Goal: Communication & Community: Participate in discussion

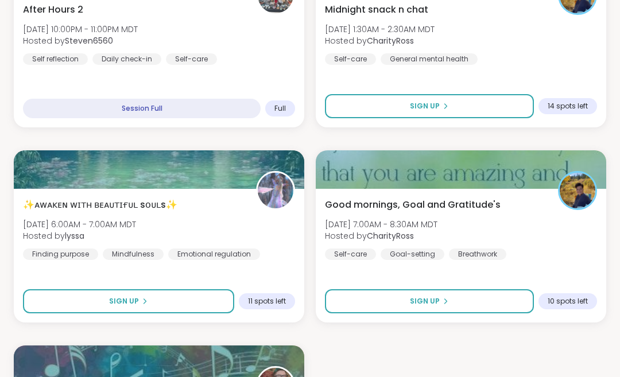
scroll to position [3180, 0]
click at [169, 300] on button "Sign Up" at bounding box center [128, 301] width 211 height 24
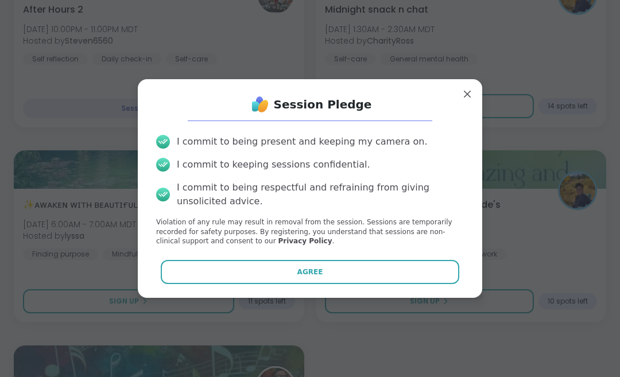
click at [321, 277] on span "Agree" at bounding box center [310, 272] width 26 height 10
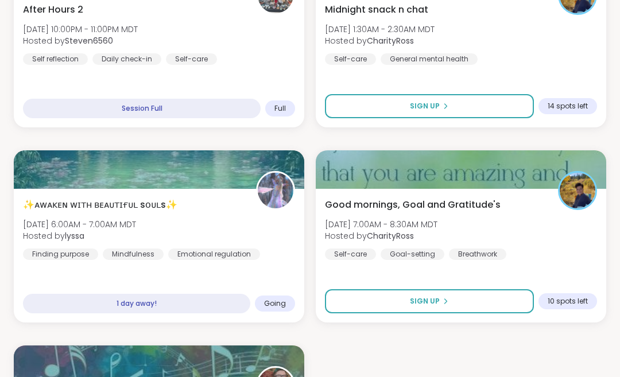
click at [474, 297] on button "Sign Up" at bounding box center [429, 301] width 209 height 24
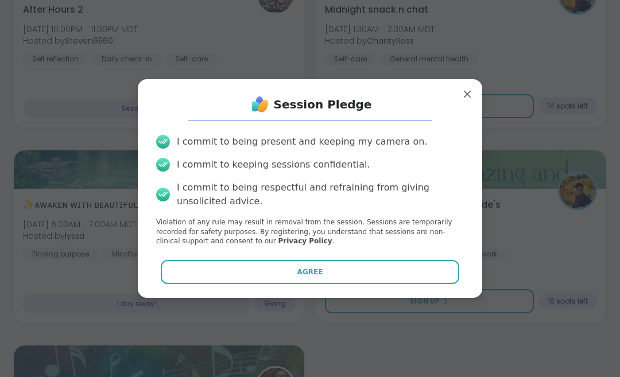
click at [375, 284] on button "Agree" at bounding box center [310, 272] width 299 height 24
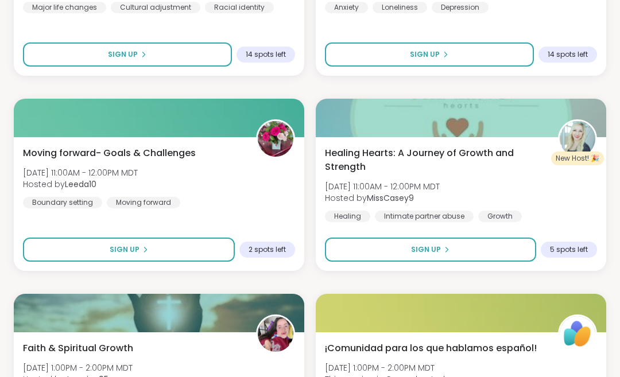
scroll to position [4011, 0]
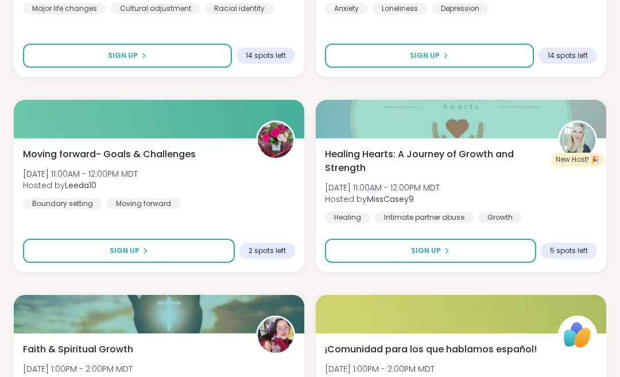
click at [183, 254] on button "Sign Up" at bounding box center [129, 251] width 212 height 24
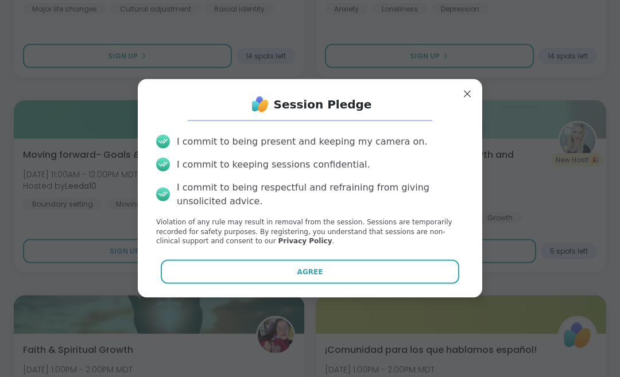
scroll to position [4011, 0]
click at [314, 269] on span "Agree" at bounding box center [310, 272] width 26 height 10
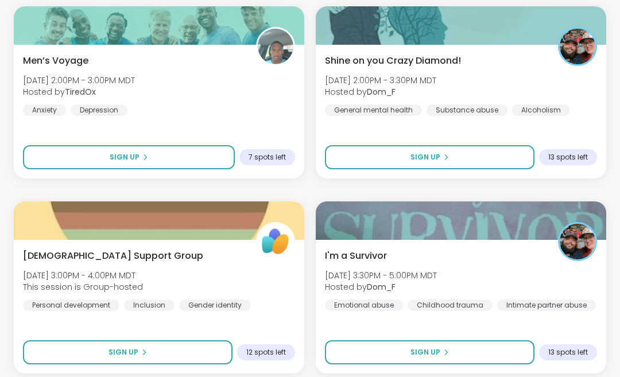
scroll to position [4690, 0]
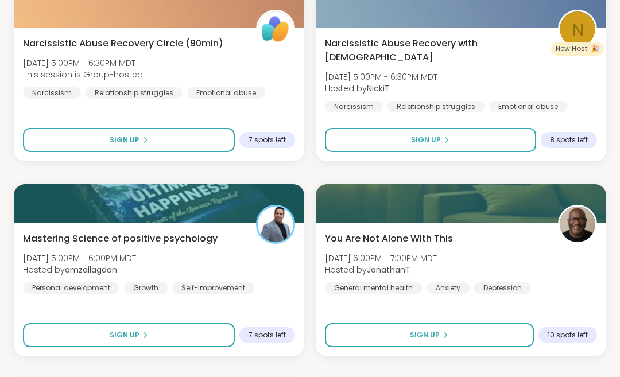
click at [157, 340] on button "Sign Up" at bounding box center [129, 336] width 212 height 24
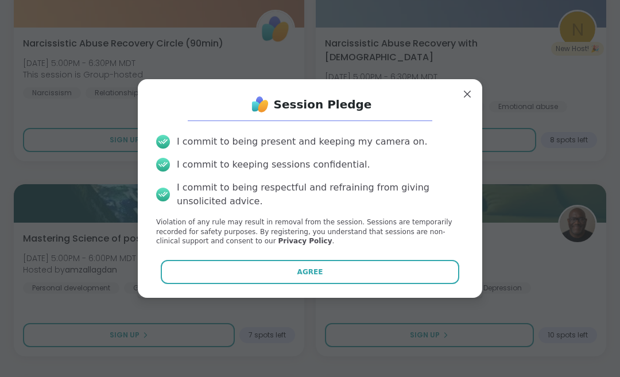
click at [251, 284] on button "Agree" at bounding box center [310, 272] width 299 height 24
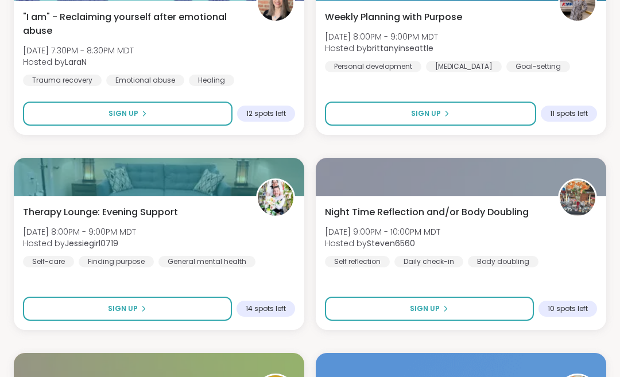
scroll to position [5906, 0]
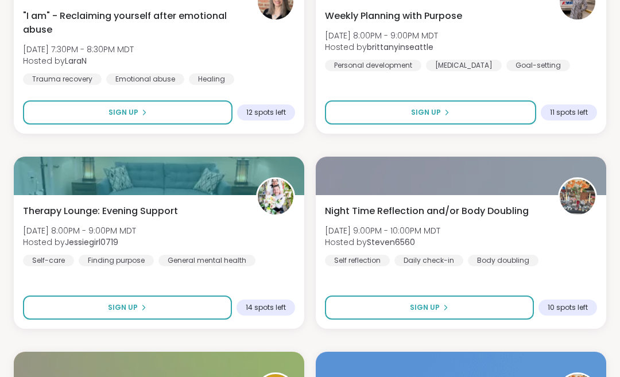
click at [191, 308] on button "Sign Up" at bounding box center [127, 308] width 209 height 24
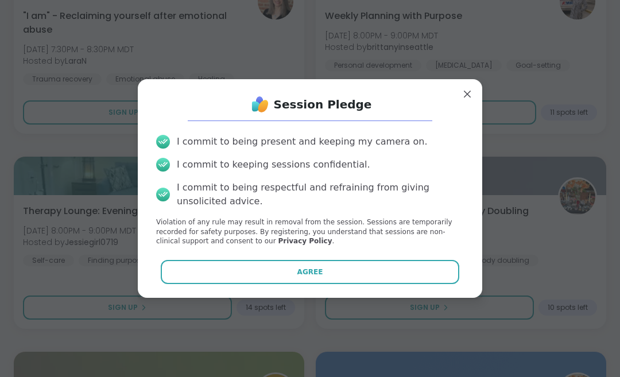
click at [300, 277] on span "Agree" at bounding box center [310, 272] width 26 height 10
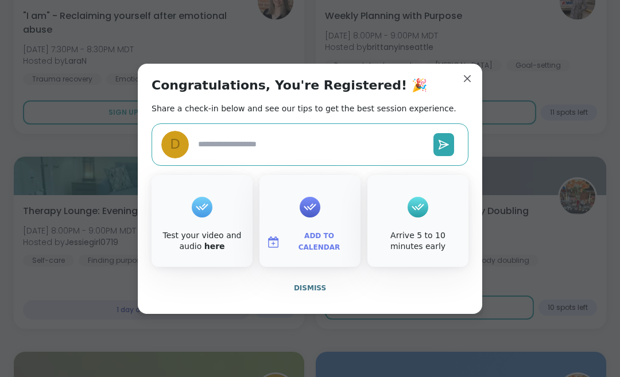
type textarea "*"
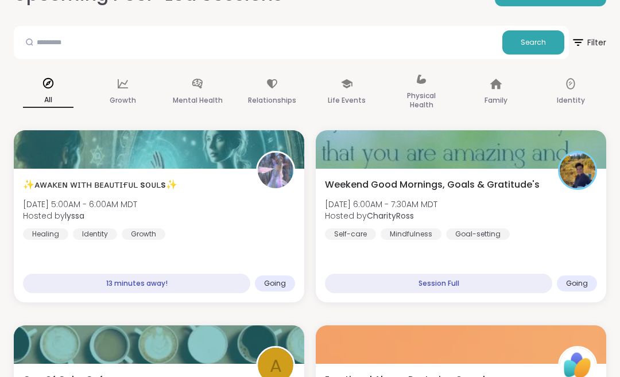
scroll to position [77, 0]
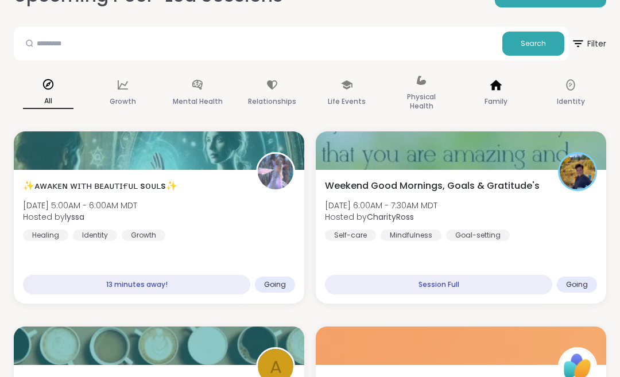
click at [501, 121] on div "Family" at bounding box center [495, 93] width 69 height 57
